Goal: Task Accomplishment & Management: Use online tool/utility

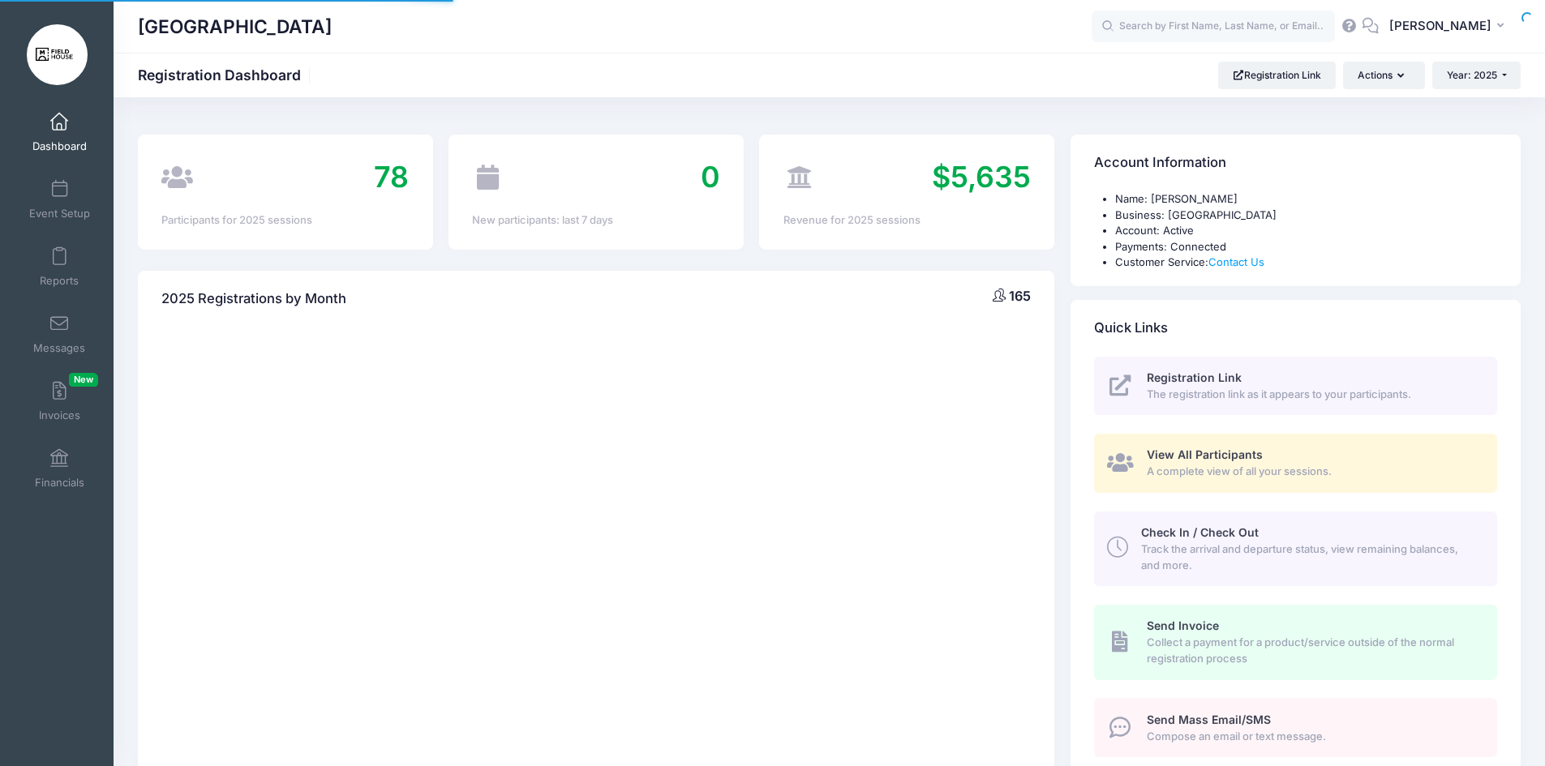
select select
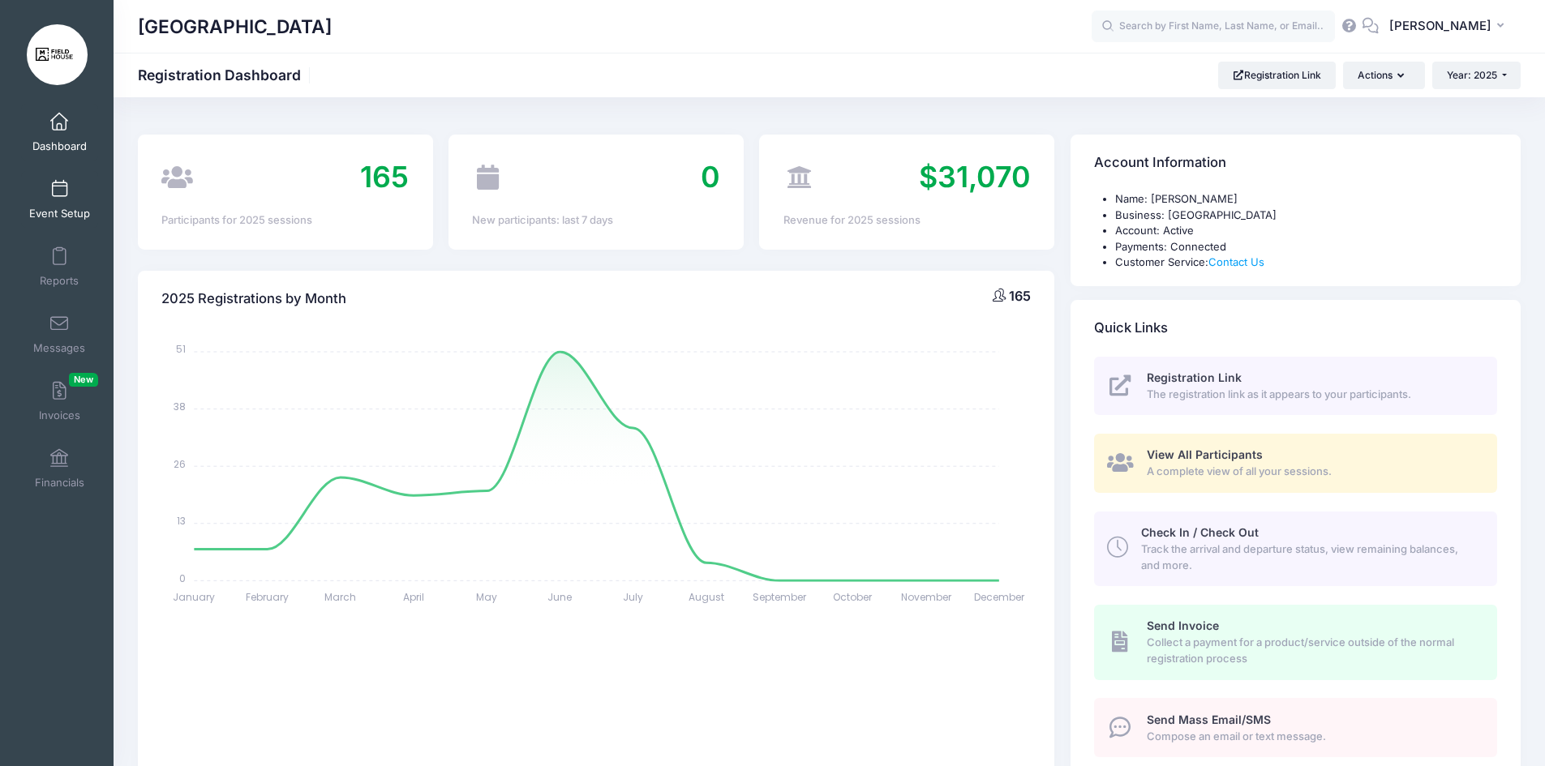
click at [79, 190] on link "Event Setup" at bounding box center [59, 199] width 77 height 57
